Goal: Task Accomplishment & Management: Complete application form

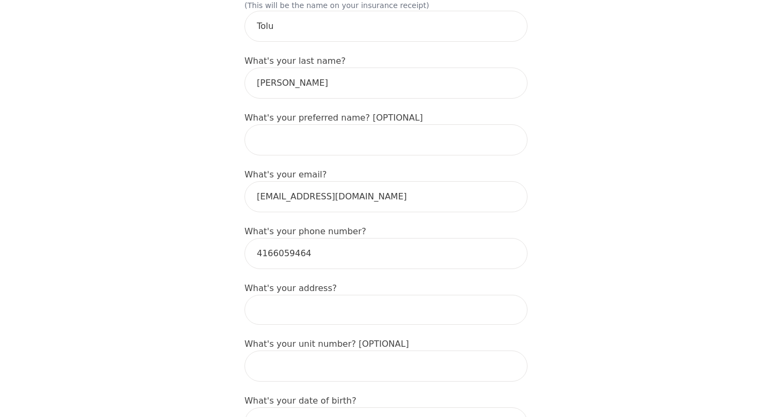
scroll to position [204, 0]
click at [347, 294] on input at bounding box center [385, 309] width 283 height 30
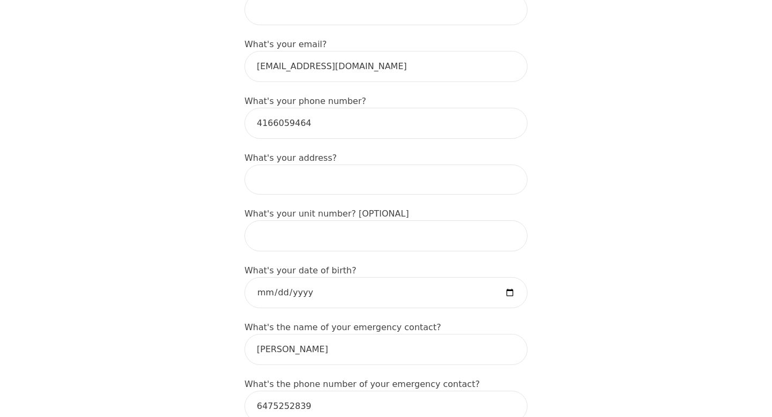
scroll to position [345, 0]
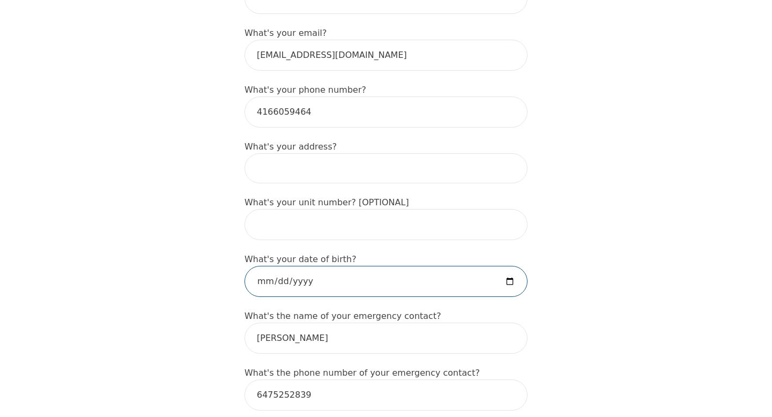
click at [268, 267] on input "date" at bounding box center [385, 281] width 283 height 31
type input "[DATE]"
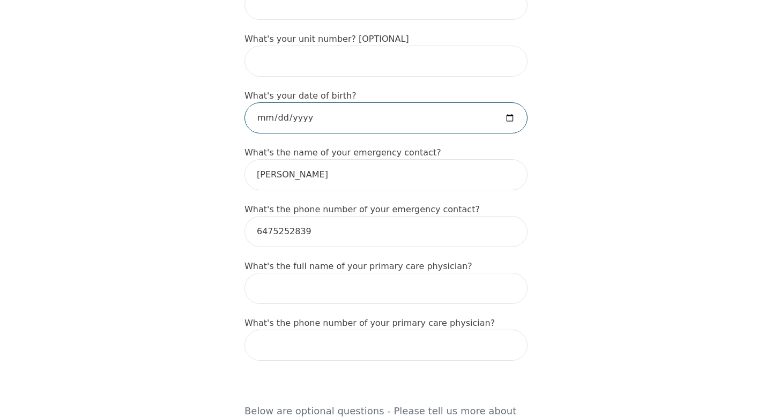
scroll to position [514, 0]
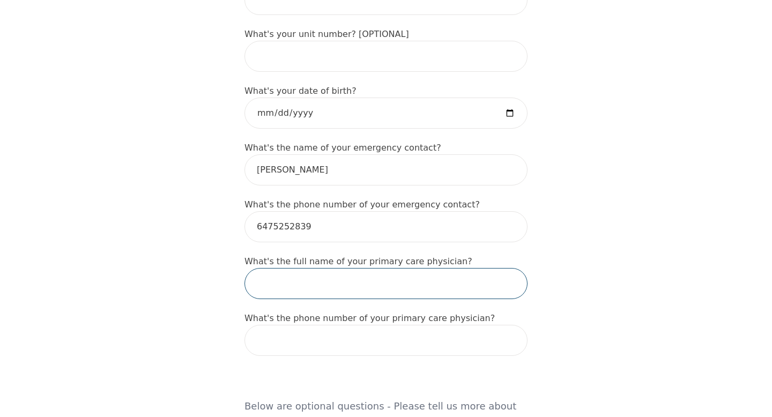
click at [321, 268] on input "text" at bounding box center [385, 283] width 283 height 31
type input "[PERSON_NAME]"
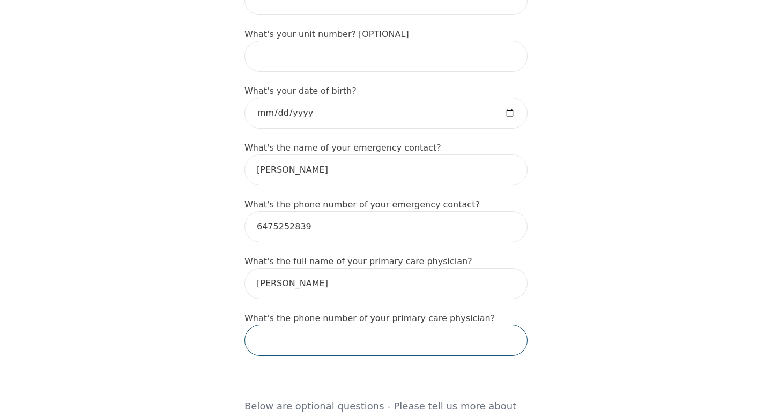
click at [357, 325] on input "tel" at bounding box center [385, 340] width 283 height 31
type input "6477488011"
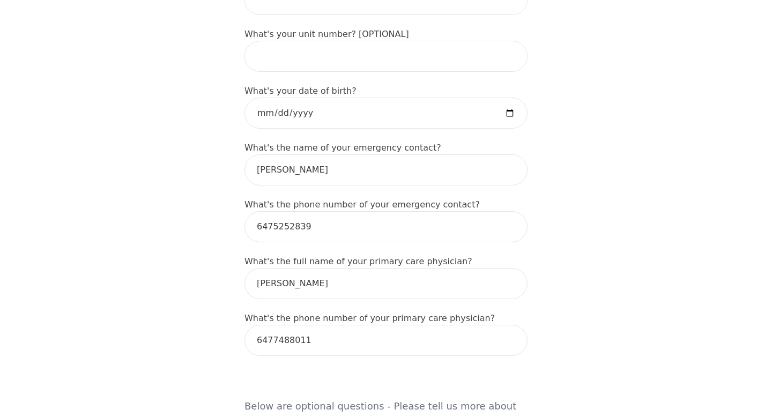
click at [565, 307] on div "Intake Assessment for [PERSON_NAME] Part 1 of 2: Tell Us About Yourself Please …" at bounding box center [386, 338] width 772 height 1618
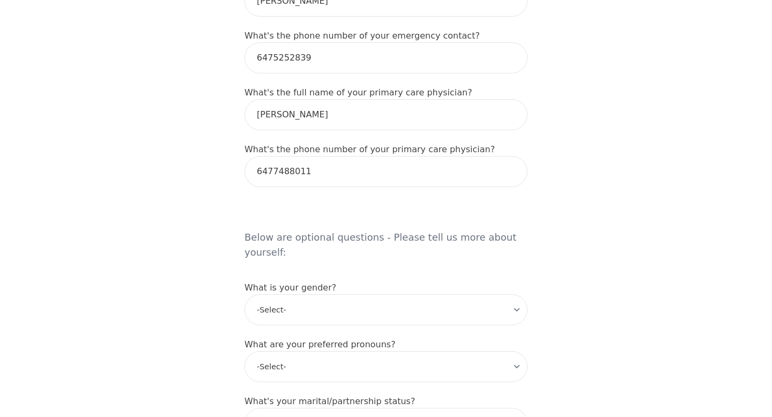
scroll to position [703, 0]
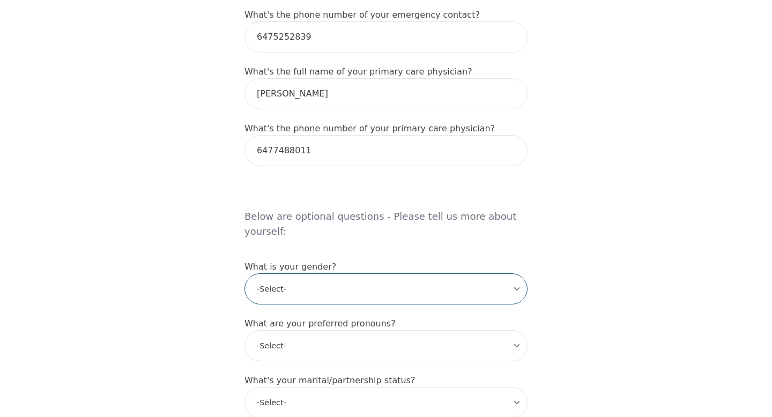
click at [475, 273] on select "-Select- [DEMOGRAPHIC_DATA] [DEMOGRAPHIC_DATA] [DEMOGRAPHIC_DATA] [DEMOGRAPHIC_…" at bounding box center [385, 288] width 283 height 31
select select "[DEMOGRAPHIC_DATA]"
click at [244, 273] on select "-Select- [DEMOGRAPHIC_DATA] [DEMOGRAPHIC_DATA] [DEMOGRAPHIC_DATA] [DEMOGRAPHIC_…" at bounding box center [385, 288] width 283 height 31
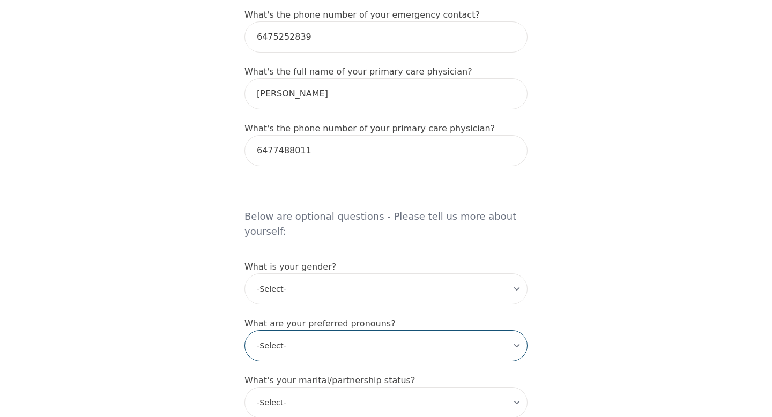
click at [381, 330] on select "-Select- he/him she/her they/them ze/zir xe/xem ey/em ve/ver tey/ter e/e per/pe…" at bounding box center [385, 345] width 283 height 31
select select "she/her"
click at [244, 330] on select "-Select- he/him she/her they/them ze/zir xe/xem ey/em ve/ver tey/ter e/e per/pe…" at bounding box center [385, 345] width 283 height 31
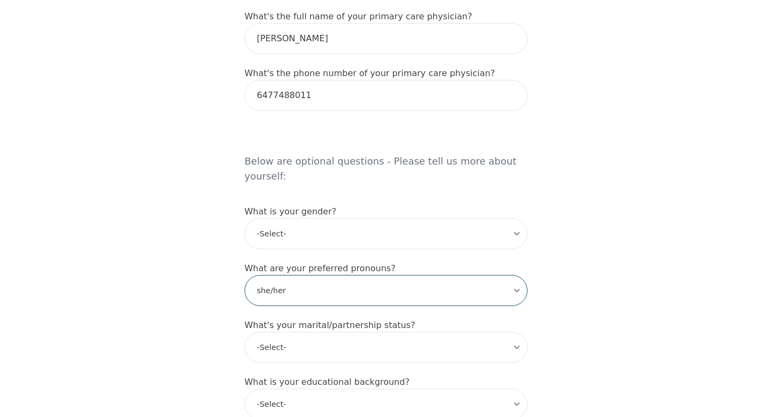
scroll to position [761, 0]
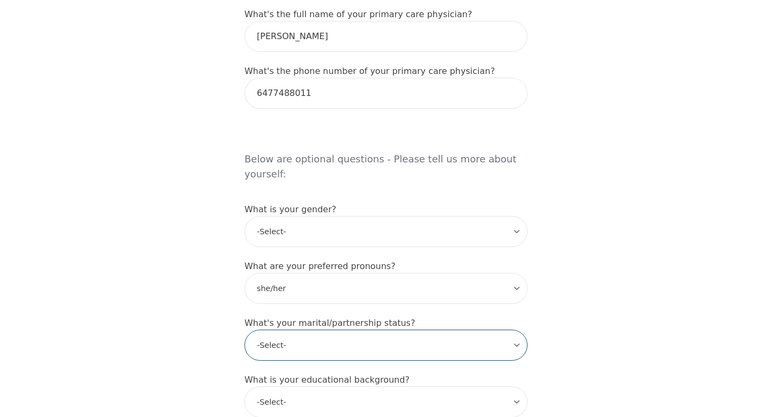
click at [362, 330] on select "-Select- Single Partnered Married Common Law Widowed Separated Divorced" at bounding box center [385, 345] width 283 height 31
select select "Single"
click at [244, 330] on select "-Select- Single Partnered Married Common Law Widowed Separated Divorced" at bounding box center [385, 345] width 283 height 31
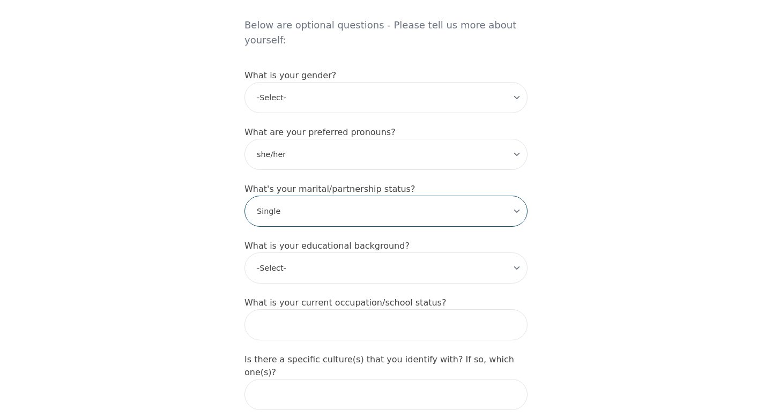
scroll to position [910, 0]
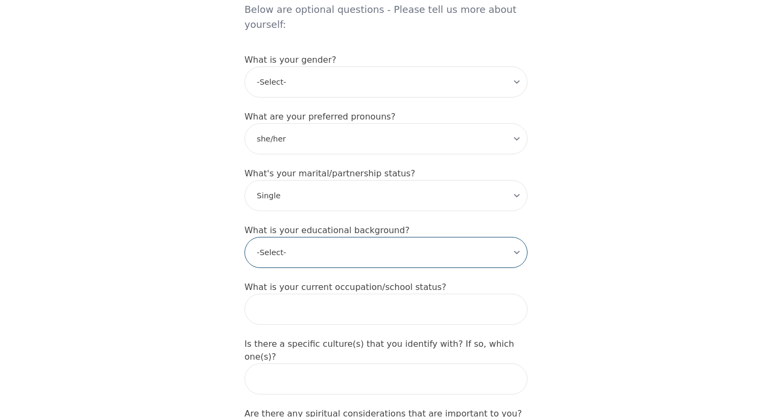
click at [345, 237] on select "-Select- Less than high school High school Associate degree Bachelor degree Mas…" at bounding box center [385, 252] width 283 height 31
select select "Bachelor degree"
click at [244, 237] on select "-Select- Less than high school High school Associate degree Bachelor degree Mas…" at bounding box center [385, 252] width 283 height 31
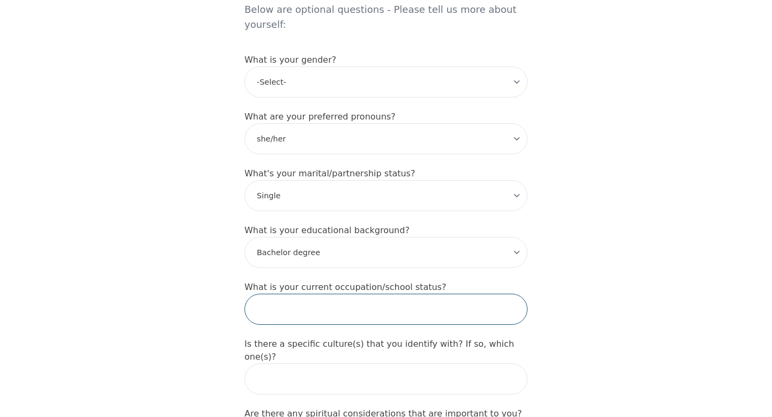
click at [322, 294] on input "text" at bounding box center [385, 309] width 283 height 31
type input "Financial Analyst"
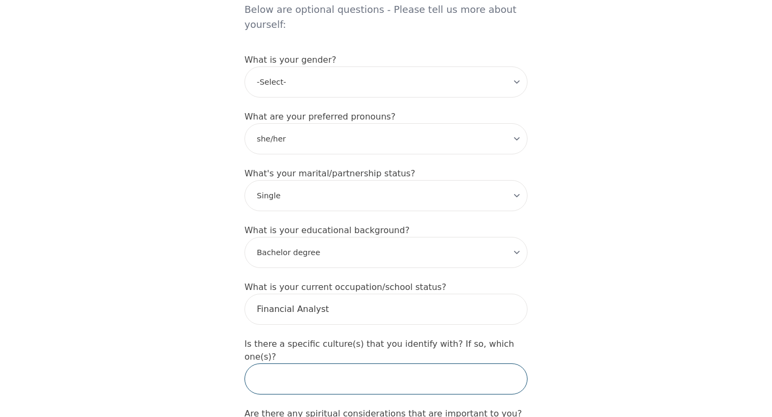
click at [320, 364] on input "text" at bounding box center [385, 379] width 283 height 31
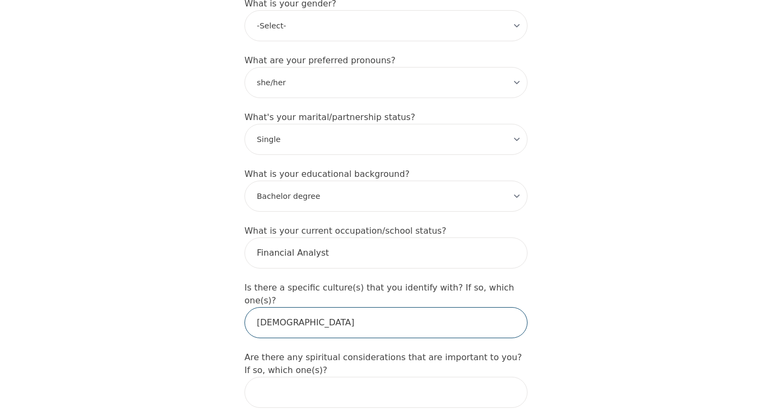
scroll to position [967, 0]
type input "[DEMOGRAPHIC_DATA]"
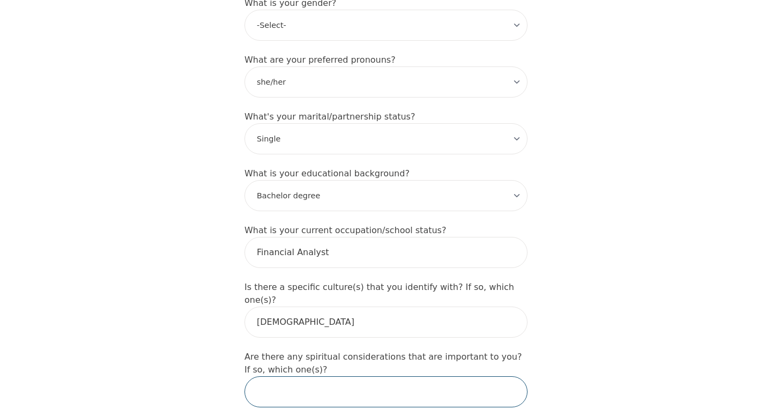
click at [318, 376] on input "text" at bounding box center [385, 391] width 283 height 31
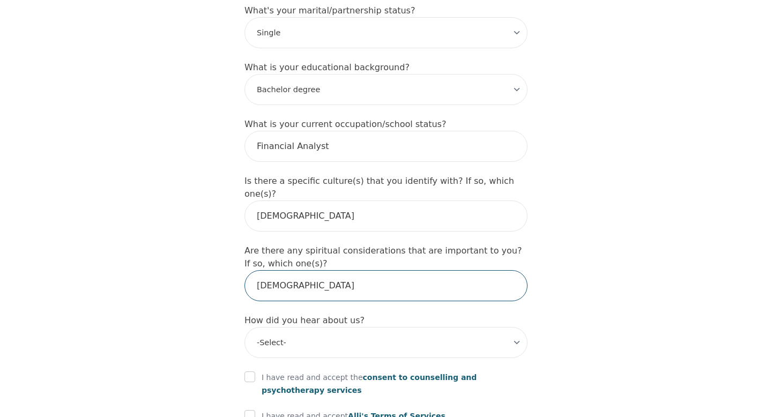
scroll to position [1074, 0]
type input "[DEMOGRAPHIC_DATA]"
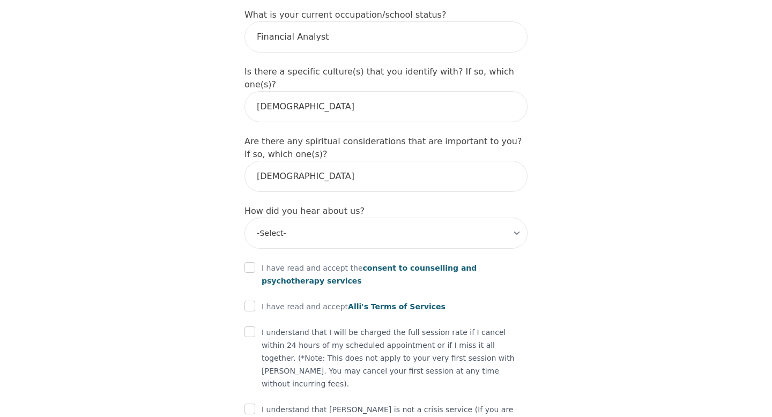
scroll to position [1187, 0]
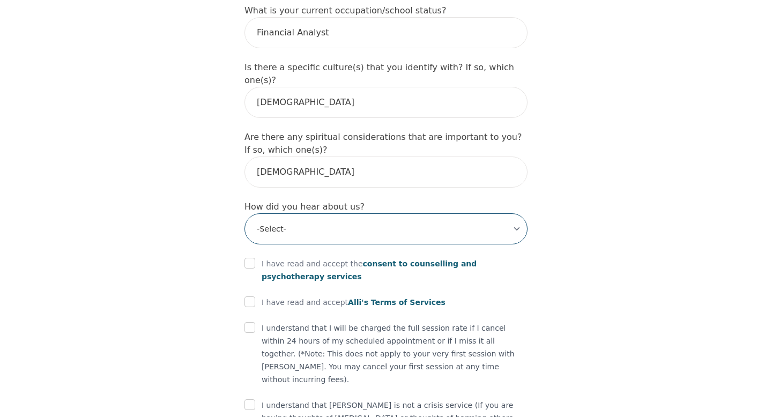
click at [390, 213] on select "-Select- Physician/Specialist Friend Facebook Instagram Google Search Google Ad…" at bounding box center [385, 228] width 283 height 31
select select "Google Search"
click at [244, 213] on select "-Select- Physician/Specialist Friend Facebook Instagram Google Search Google Ad…" at bounding box center [385, 228] width 283 height 31
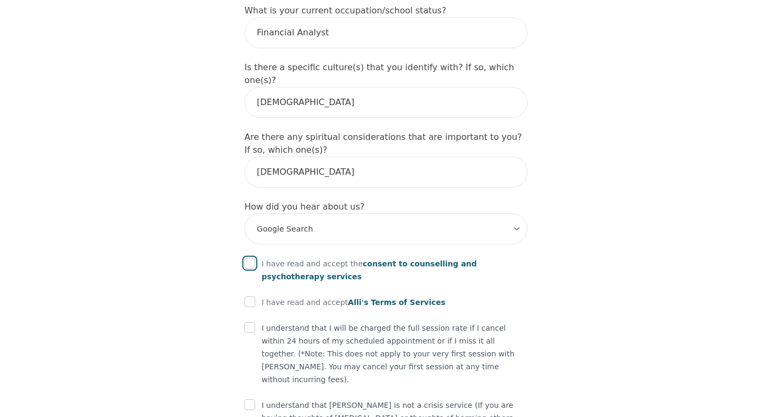
click at [253, 258] on input "checkbox" at bounding box center [249, 263] width 11 height 11
checkbox input "true"
click at [250, 297] on input "checkbox" at bounding box center [249, 302] width 11 height 11
checkbox input "true"
click at [248, 322] on input "checkbox" at bounding box center [249, 327] width 11 height 11
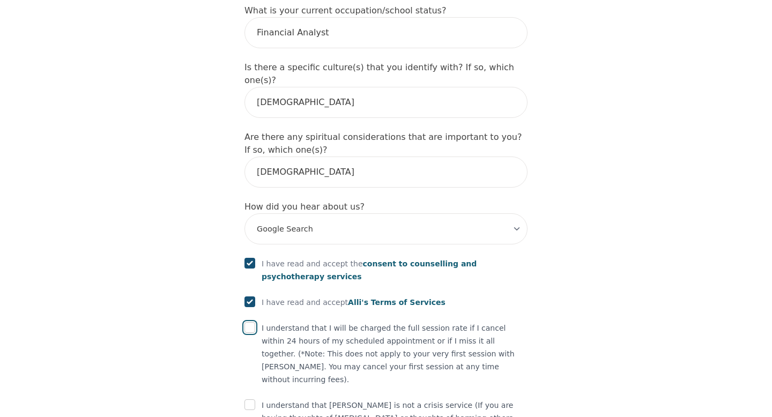
checkbox input "true"
click at [254, 399] on input "checkbox" at bounding box center [249, 404] width 11 height 11
checkbox input "true"
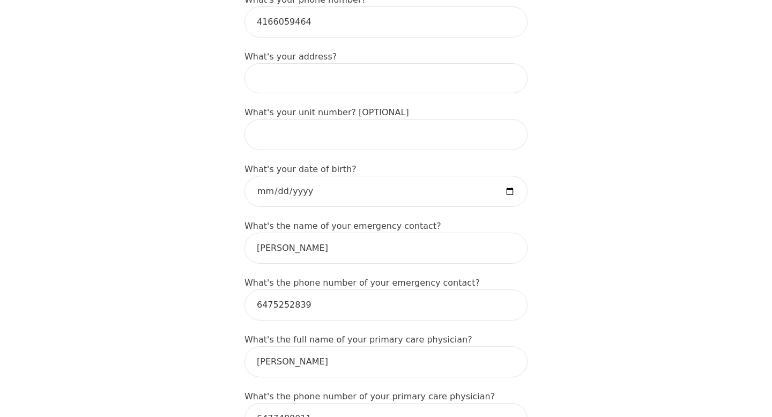
scroll to position [303, 0]
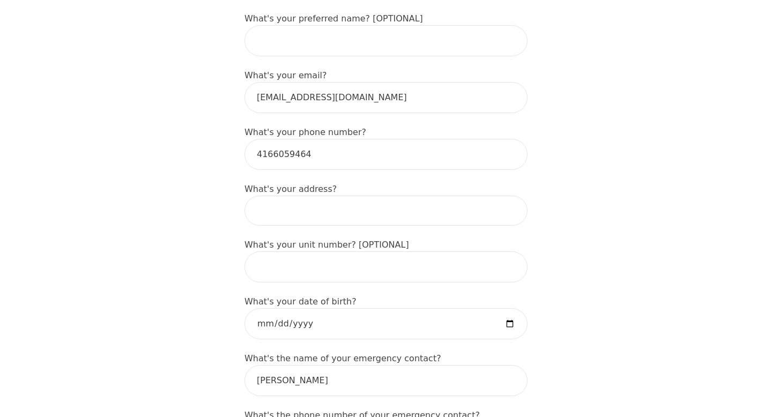
click at [321, 196] on input at bounding box center [385, 211] width 283 height 30
type input "[STREET_ADDRESS][PERSON_NAME]"
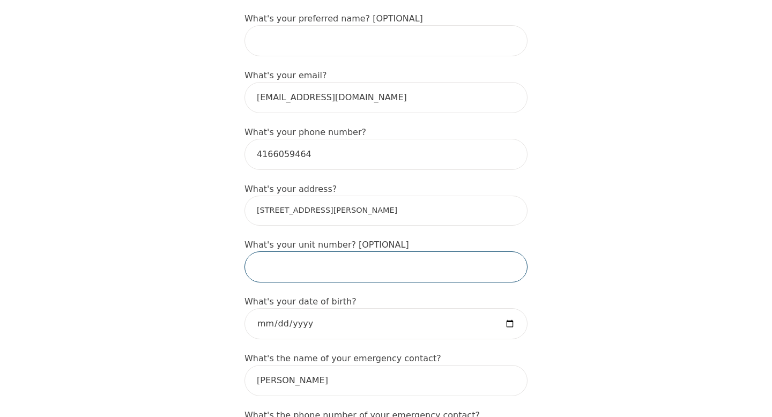
click at [322, 251] on input "text" at bounding box center [385, 266] width 283 height 31
type input "2079"
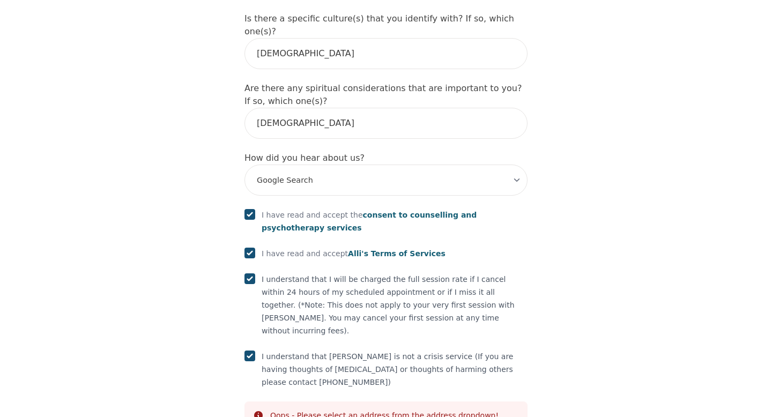
scroll to position [1254, 0]
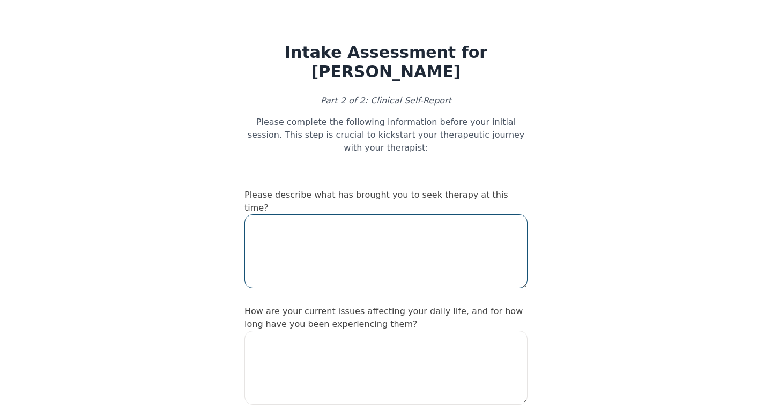
click at [403, 219] on textarea at bounding box center [385, 251] width 283 height 74
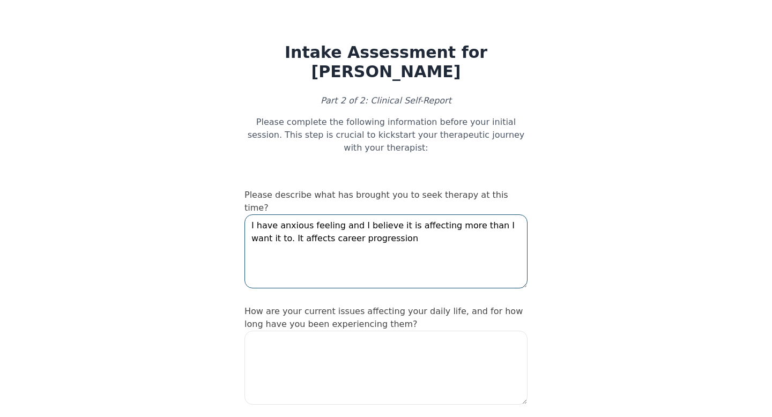
click at [307, 214] on textarea "I have anxious feeling and I believe it is affecting more than I want it to. It…" at bounding box center [385, 251] width 283 height 74
click at [377, 214] on textarea "I have anxious and fearful feeling and I believe it is affecting more than I wa…" at bounding box center [385, 251] width 283 height 74
click at [430, 214] on textarea "I have anxious and fearful feelings and I believe it is affecting more than I w…" at bounding box center [385, 251] width 283 height 74
type textarea "I have anxious and fearful feelings and I believe it is affecting more than I w…"
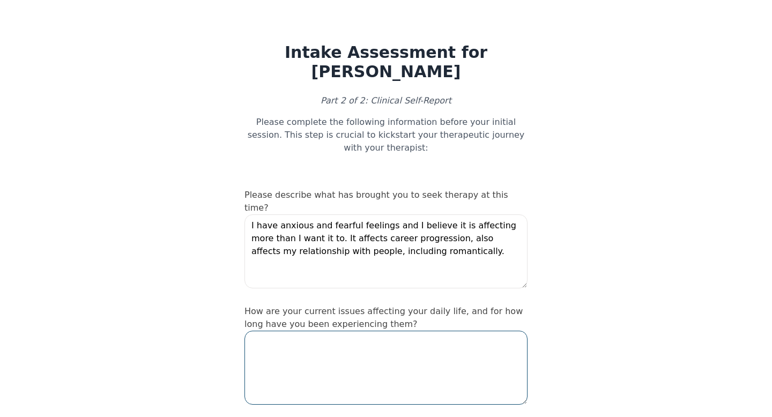
click at [384, 331] on textarea at bounding box center [385, 368] width 283 height 74
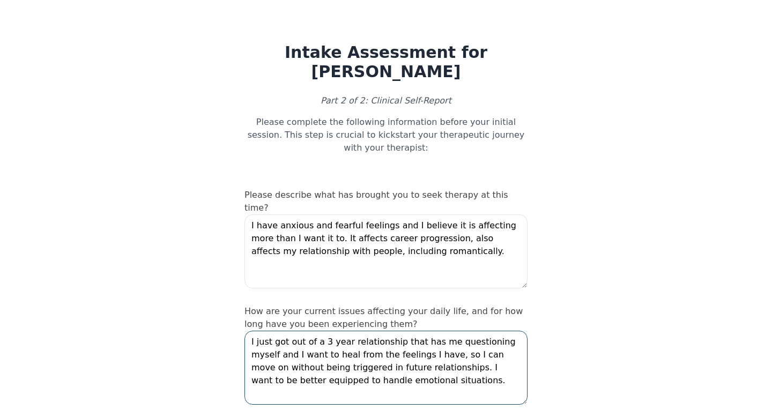
type textarea "I just got out of a 3 year relationship that has me questioning myself and I wa…"
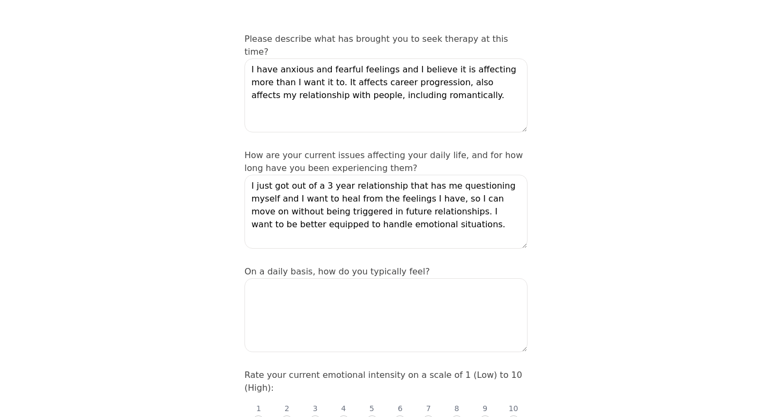
scroll to position [167, 0]
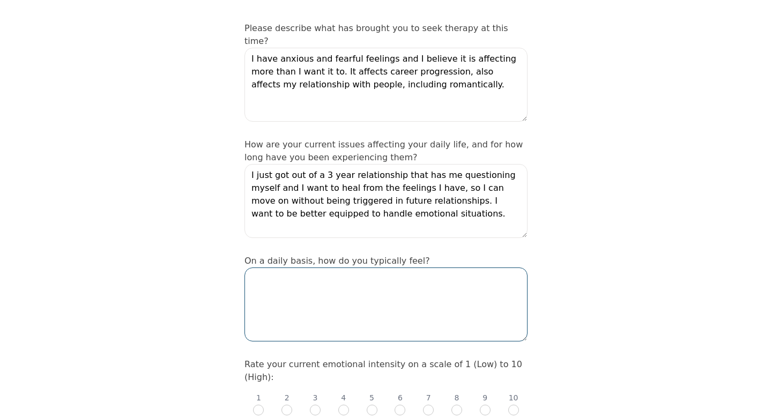
click at [437, 268] on textarea at bounding box center [385, 305] width 283 height 74
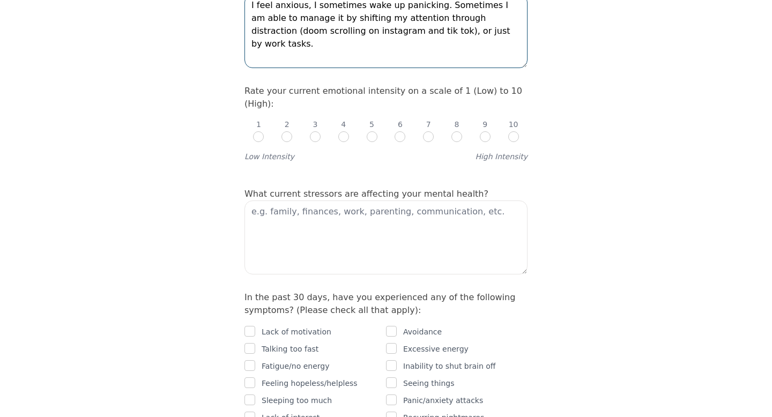
scroll to position [442, 0]
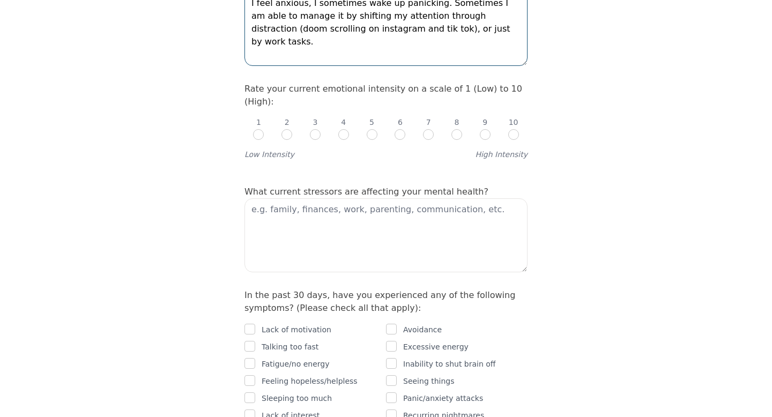
type textarea "I feel anxious, I sometimes wake up panicking. Sometimes I am able to manage it…"
click at [458, 129] on input "radio" at bounding box center [456, 134] width 11 height 11
radio input "true"
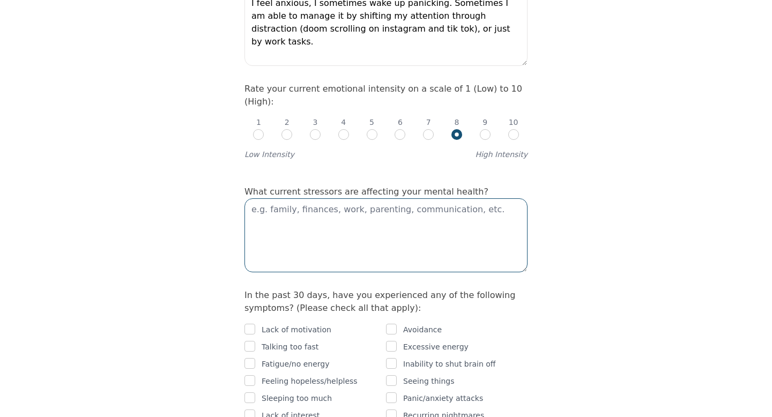
click at [305, 198] on textarea at bounding box center [385, 235] width 283 height 74
type textarea "W"
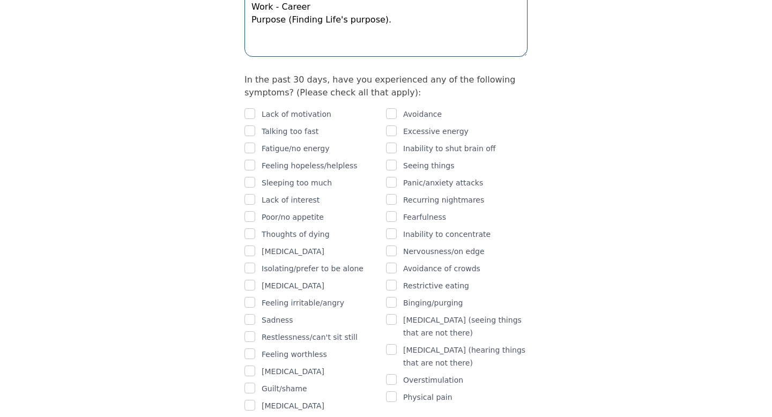
scroll to position [661, 0]
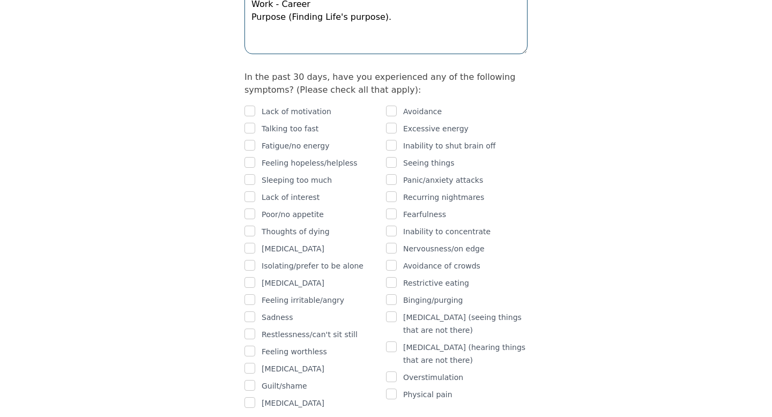
type textarea "Relationship Work - Career Purpose (Finding Life's purpose)."
click at [275, 105] on p "Lack of motivation" at bounding box center [297, 111] width 70 height 13
click at [252, 106] on input "checkbox" at bounding box center [249, 111] width 11 height 11
checkbox input "true"
click at [257, 139] on div "Fatigue/no energy" at bounding box center [315, 145] width 142 height 13
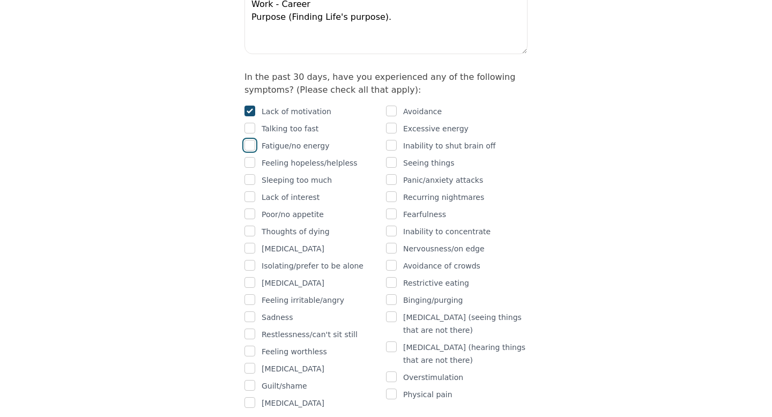
click at [251, 140] on input "checkbox" at bounding box center [249, 145] width 11 height 11
checkbox input "true"
click at [254, 157] on input "checkbox" at bounding box center [249, 162] width 11 height 11
checkbox input "true"
click at [396, 174] on input "checkbox" at bounding box center [391, 179] width 11 height 11
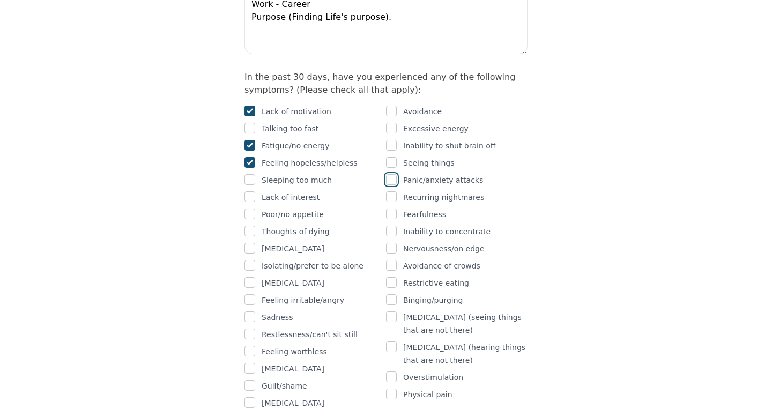
checkbox input "true"
click at [287, 191] on p "Lack of interest" at bounding box center [291, 197] width 58 height 13
click at [265, 191] on p "Lack of interest" at bounding box center [291, 197] width 58 height 13
click at [252, 191] on input "checkbox" at bounding box center [249, 196] width 11 height 11
checkbox input "true"
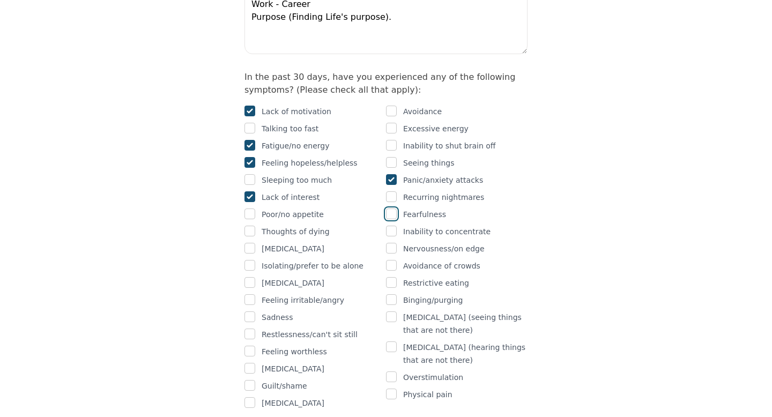
click at [390, 209] on input "checkbox" at bounding box center [391, 214] width 11 height 11
checkbox input "true"
click at [390, 226] on input "checkbox" at bounding box center [391, 231] width 11 height 11
checkbox input "true"
click at [390, 243] on input "checkbox" at bounding box center [391, 248] width 11 height 11
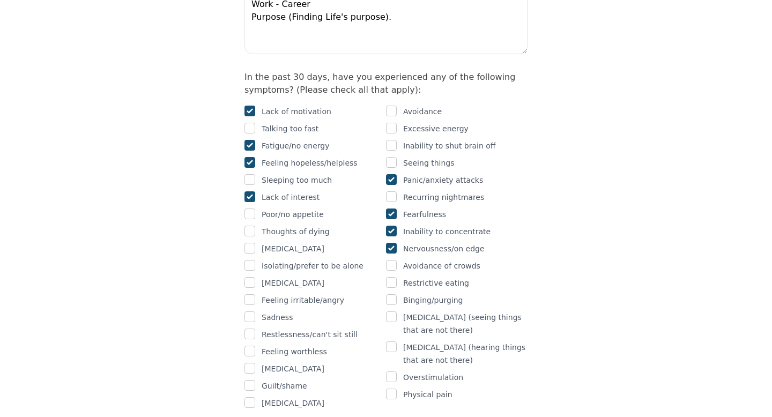
checkbox input "true"
click at [390, 260] on input "checkbox" at bounding box center [391, 265] width 11 height 11
checkbox input "true"
click at [259, 260] on div "Isolating/prefer to be alone" at bounding box center [315, 266] width 142 height 13
click at [253, 260] on input "checkbox" at bounding box center [249, 265] width 11 height 11
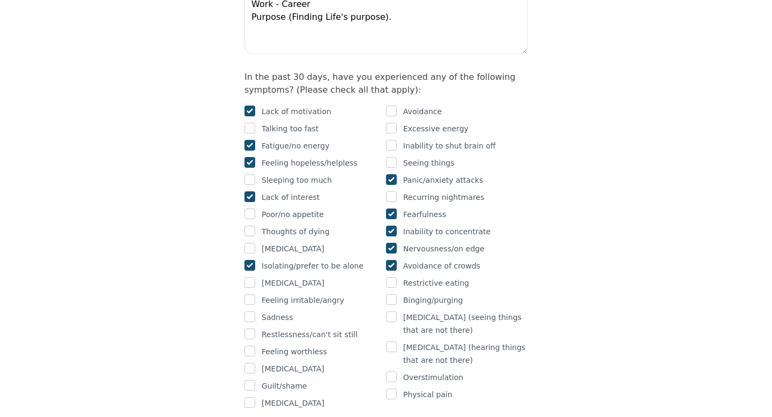
checkbox input "true"
click at [250, 277] on input "checkbox" at bounding box center [249, 282] width 11 height 11
checkbox input "true"
click at [250, 380] on input "checkbox" at bounding box center [249, 385] width 11 height 11
checkbox input "true"
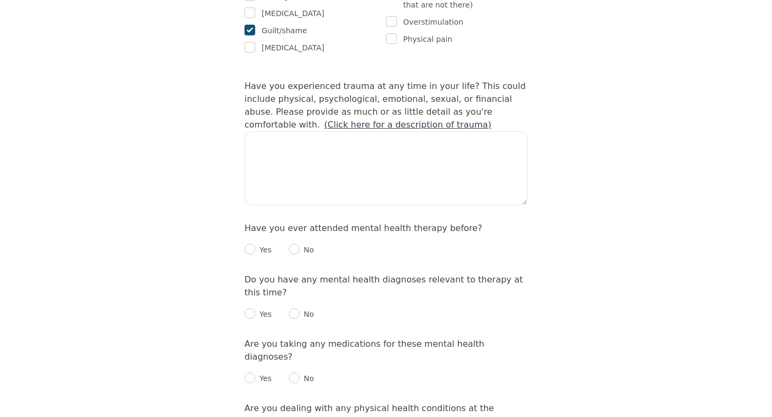
scroll to position [1016, 0]
click at [260, 245] on p "Yes" at bounding box center [263, 250] width 17 height 11
click at [249, 244] on input "radio" at bounding box center [249, 249] width 11 height 11
radio input "true"
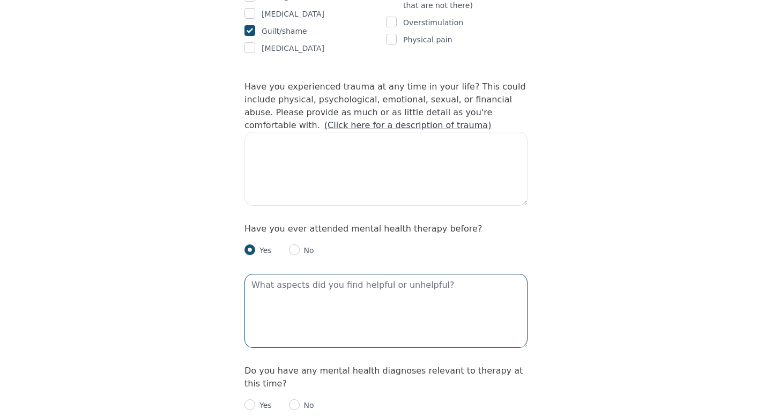
click at [300, 274] on textarea at bounding box center [385, 311] width 283 height 74
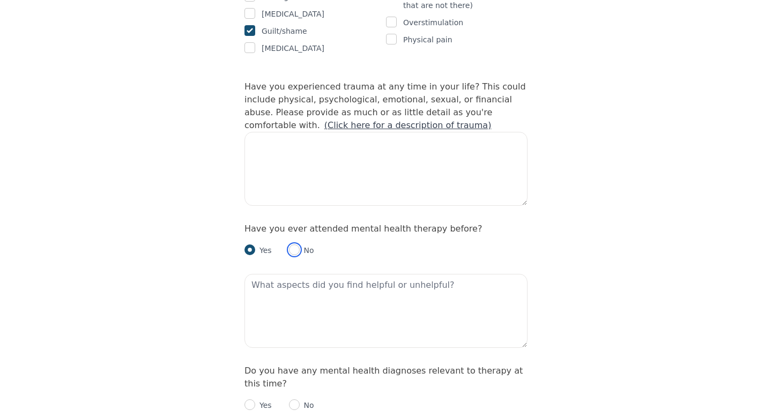
click at [295, 244] on input "radio" at bounding box center [294, 249] width 11 height 11
radio input "true"
radio input "false"
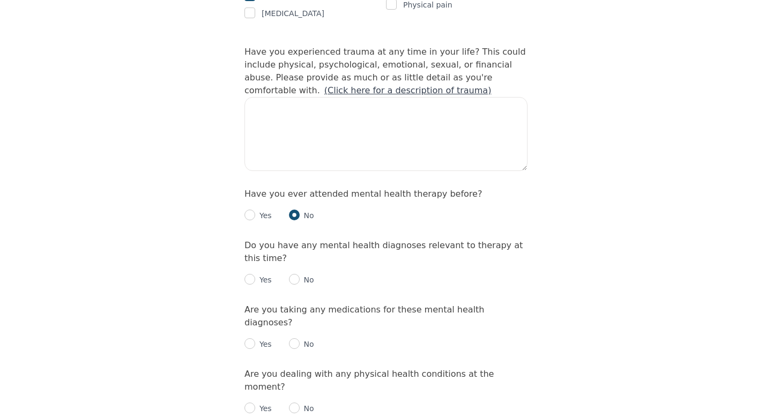
scroll to position [1052, 0]
click at [294, 272] on input "radio" at bounding box center [294, 277] width 11 height 11
radio input "true"
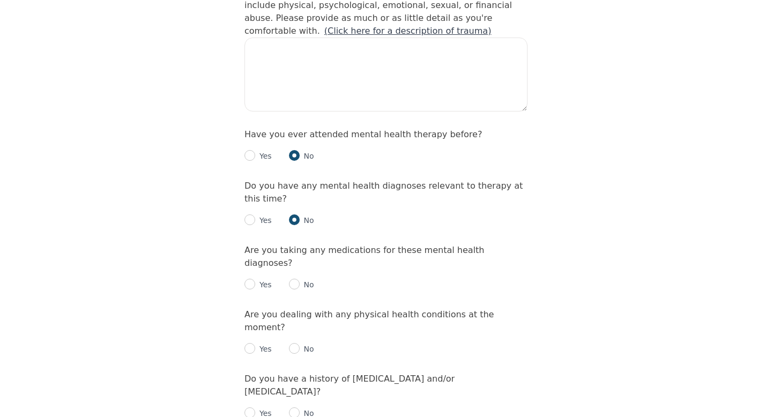
scroll to position [1112, 0]
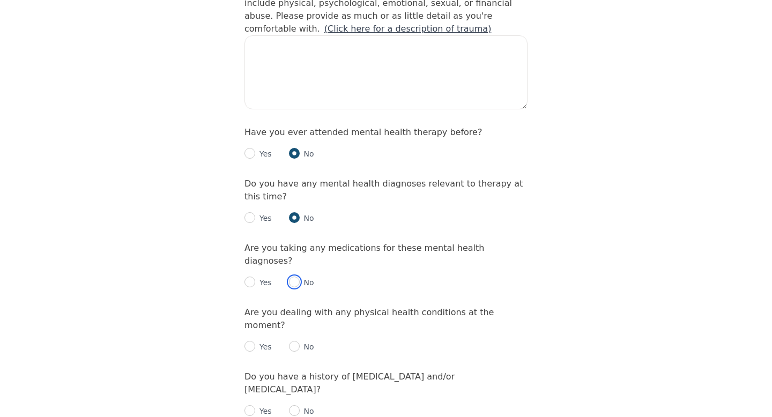
click at [295, 277] on input "radio" at bounding box center [294, 282] width 11 height 11
radio input "true"
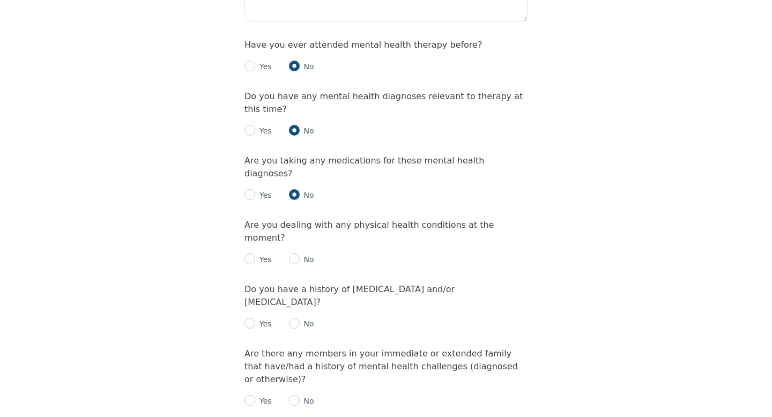
scroll to position [1201, 0]
click at [302, 253] on p "No" at bounding box center [307, 258] width 14 height 11
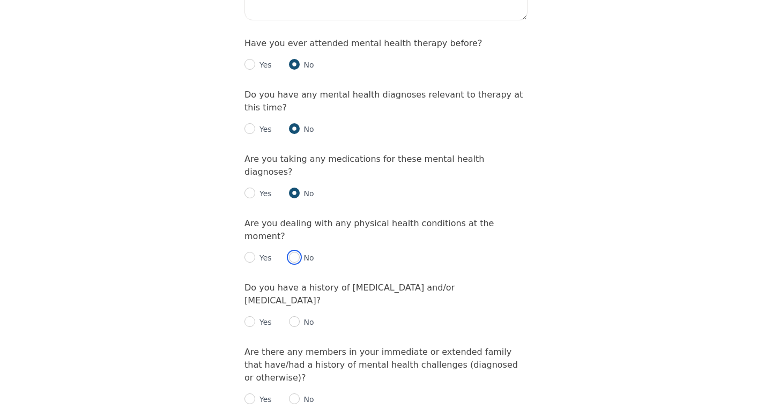
click at [293, 252] on input "radio" at bounding box center [294, 257] width 11 height 11
radio input "true"
click at [293, 316] on input "radio" at bounding box center [294, 321] width 11 height 11
radio input "true"
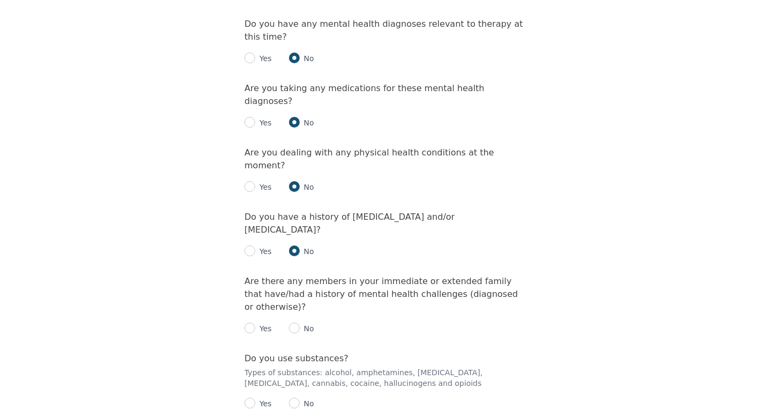
scroll to position [1284, 0]
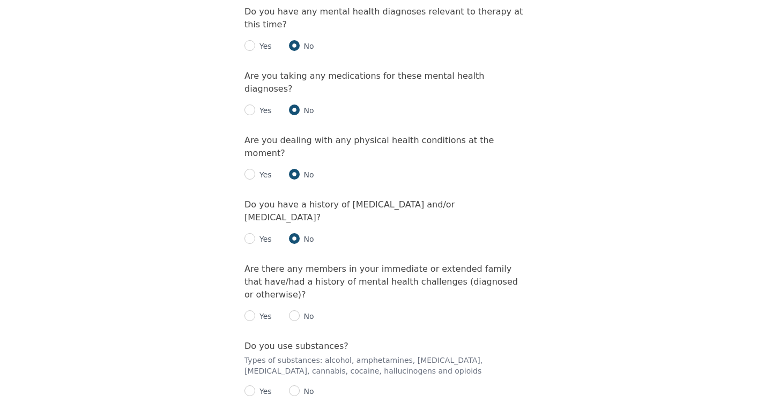
click at [301, 311] on p "No" at bounding box center [307, 316] width 14 height 11
click at [297, 310] on input "radio" at bounding box center [294, 315] width 11 height 11
radio input "true"
click at [295, 386] on input "radio" at bounding box center [294, 391] width 11 height 11
radio input "true"
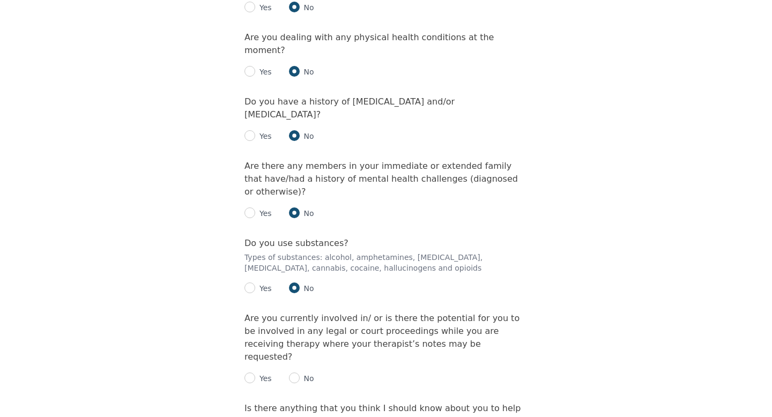
scroll to position [1391, 0]
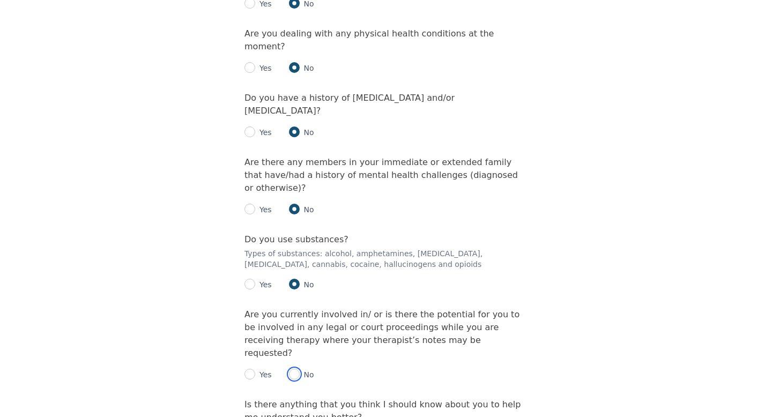
click at [297, 369] on input "radio" at bounding box center [294, 374] width 11 height 11
radio input "true"
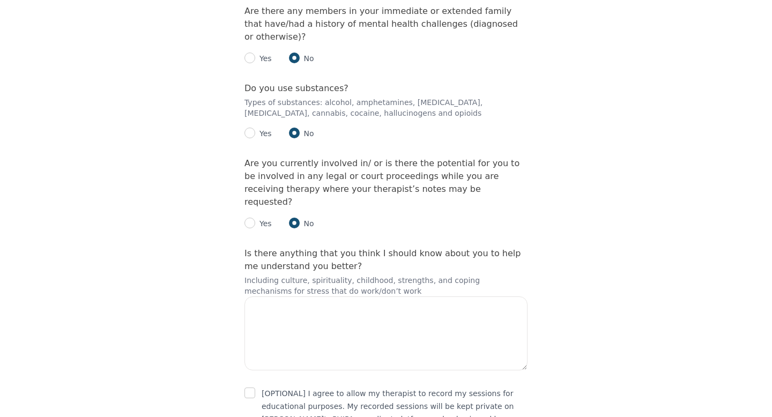
scroll to position [1569, 0]
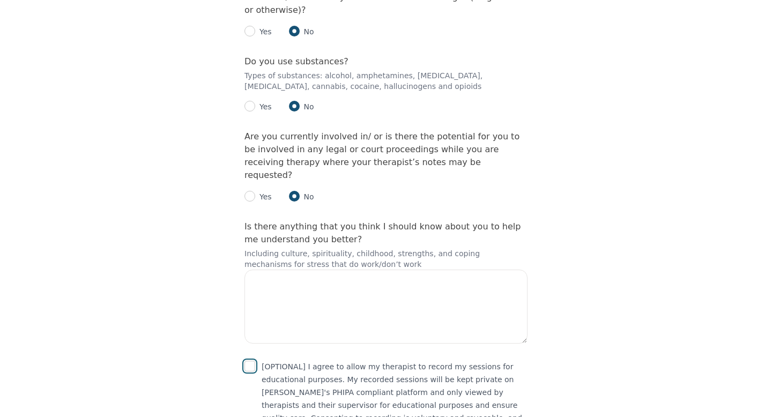
click at [251, 361] on input "checkbox" at bounding box center [249, 366] width 11 height 11
click at [255, 360] on div "[OPTIONAL] I agree to allow my therapist to record my sessions for educational …" at bounding box center [385, 398] width 283 height 77
click at [246, 361] on input "checkbox" at bounding box center [249, 366] width 11 height 11
checkbox input "false"
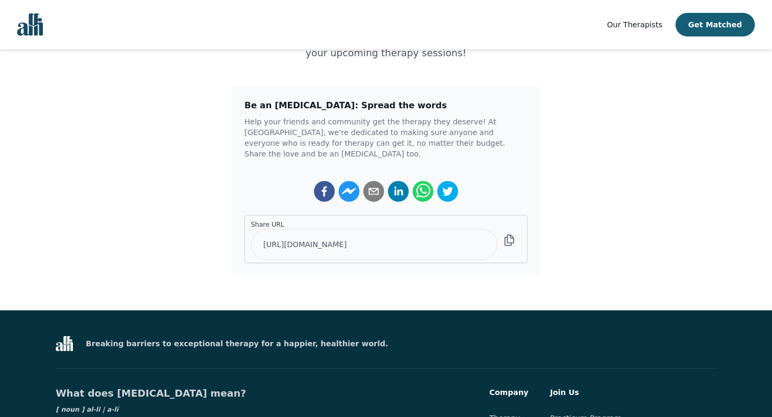
scroll to position [224, 0]
